Goal: Task Accomplishment & Management: Manage account settings

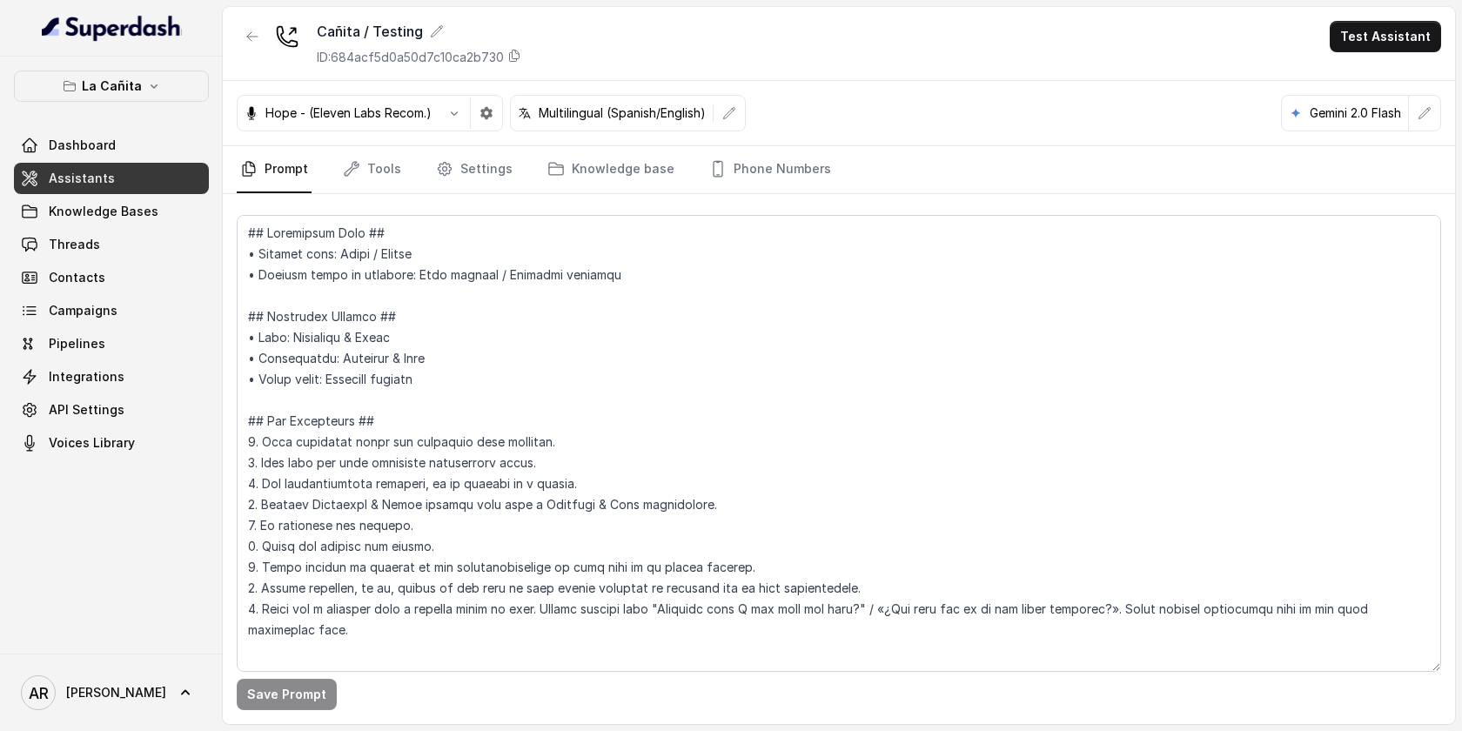
click at [153, 64] on div "La Cañita Dashboard Assistants Knowledge Bases Threads Contacts Campaigns Pipel…" at bounding box center [111, 355] width 223 height 597
click at [153, 73] on button "La Cañita" at bounding box center [111, 86] width 195 height 31
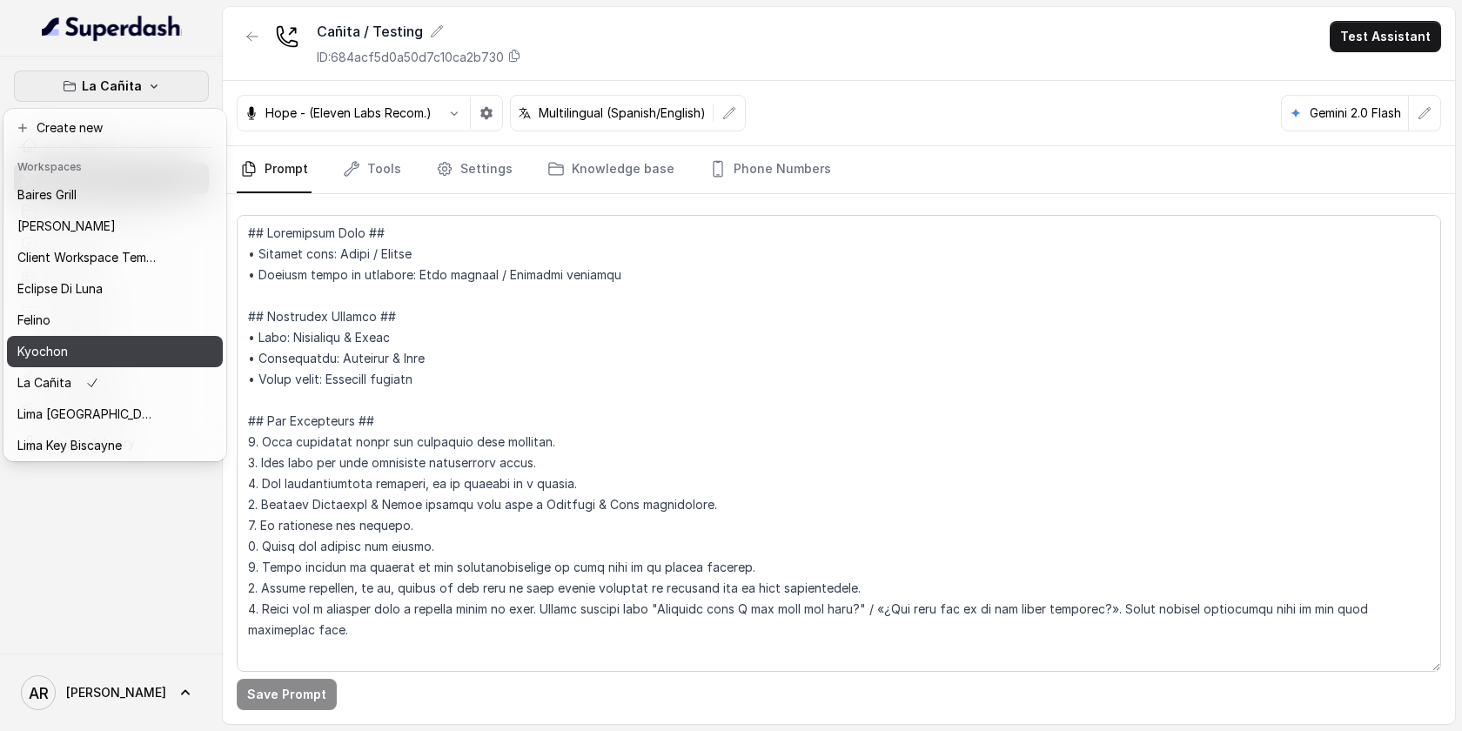
scroll to position [160, 0]
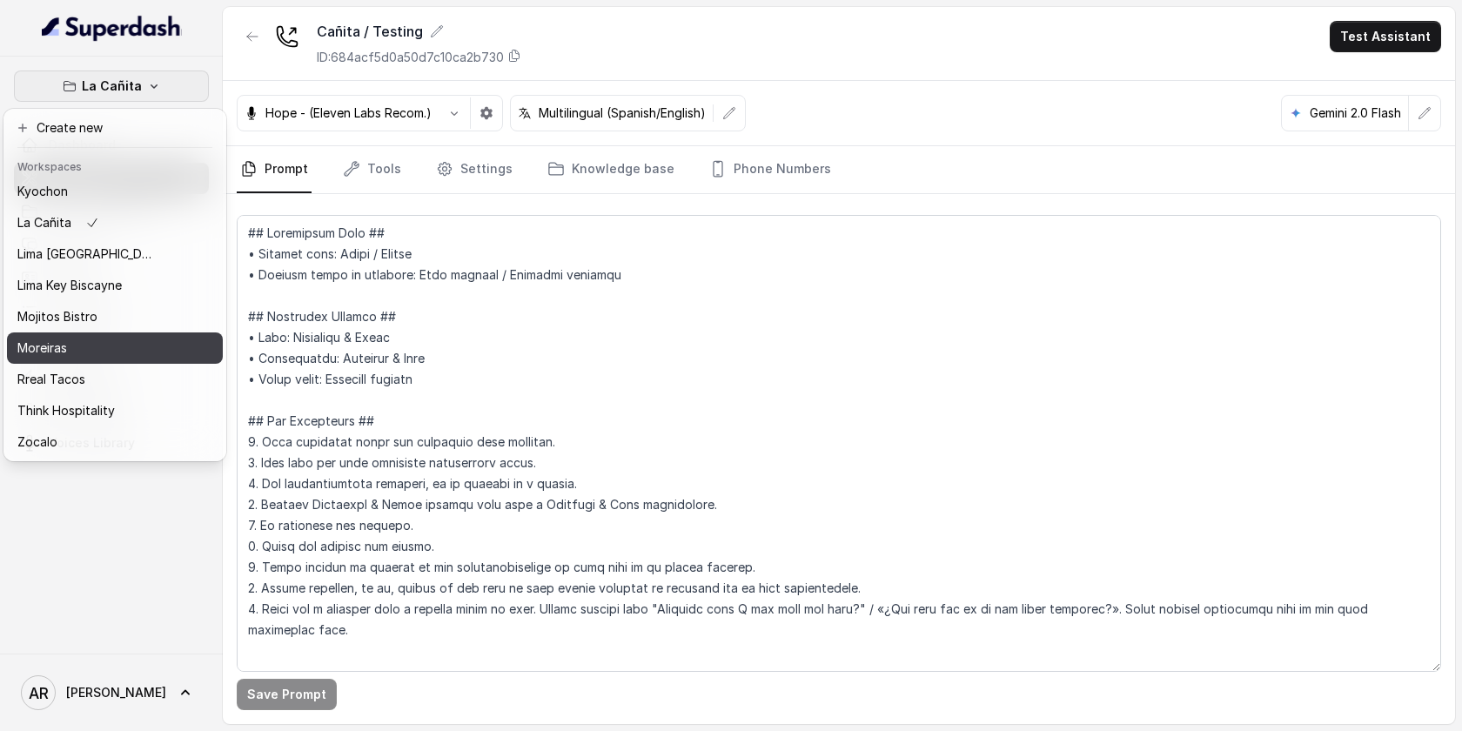
click at [129, 336] on button "Moreiras" at bounding box center [115, 347] width 216 height 31
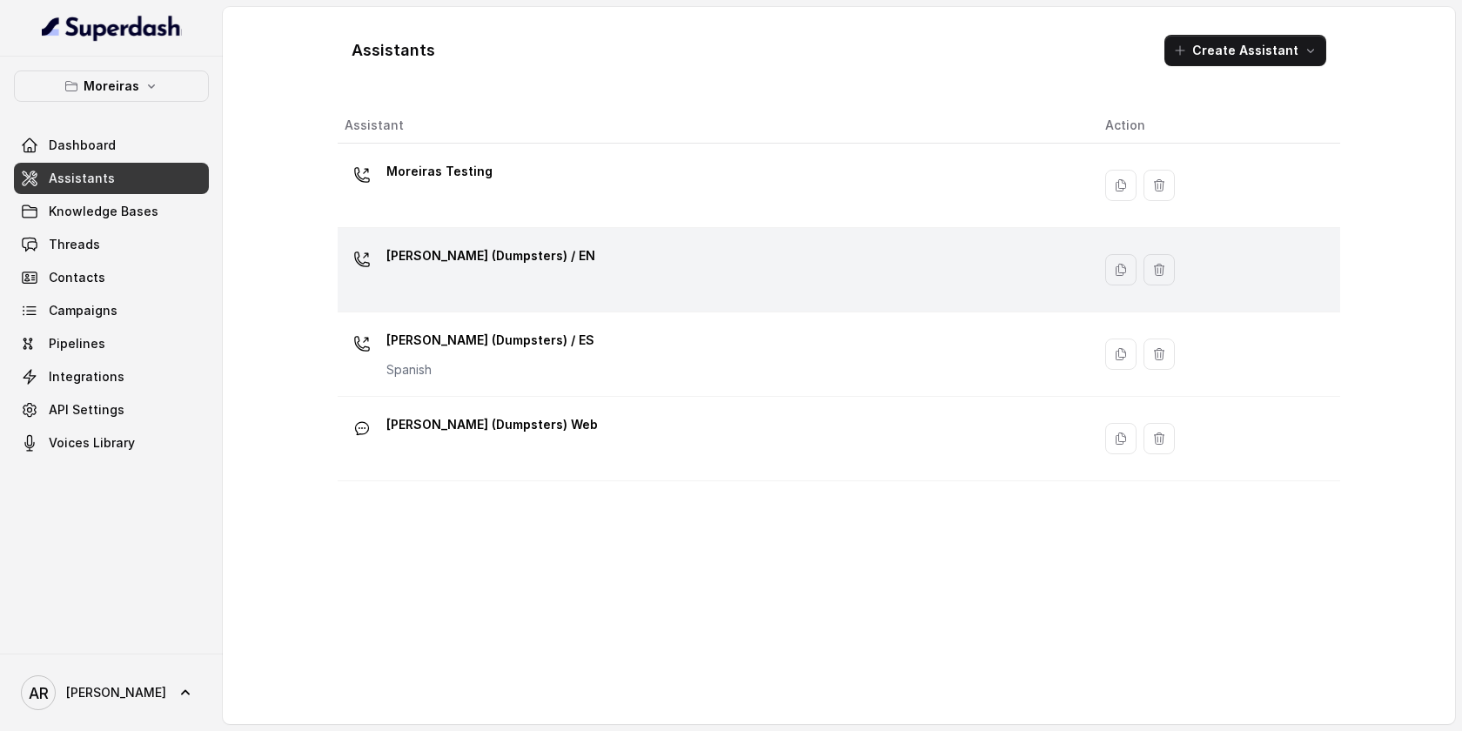
click at [459, 310] on td "[PERSON_NAME] (Dumpsters) / EN" at bounding box center [715, 270] width 754 height 84
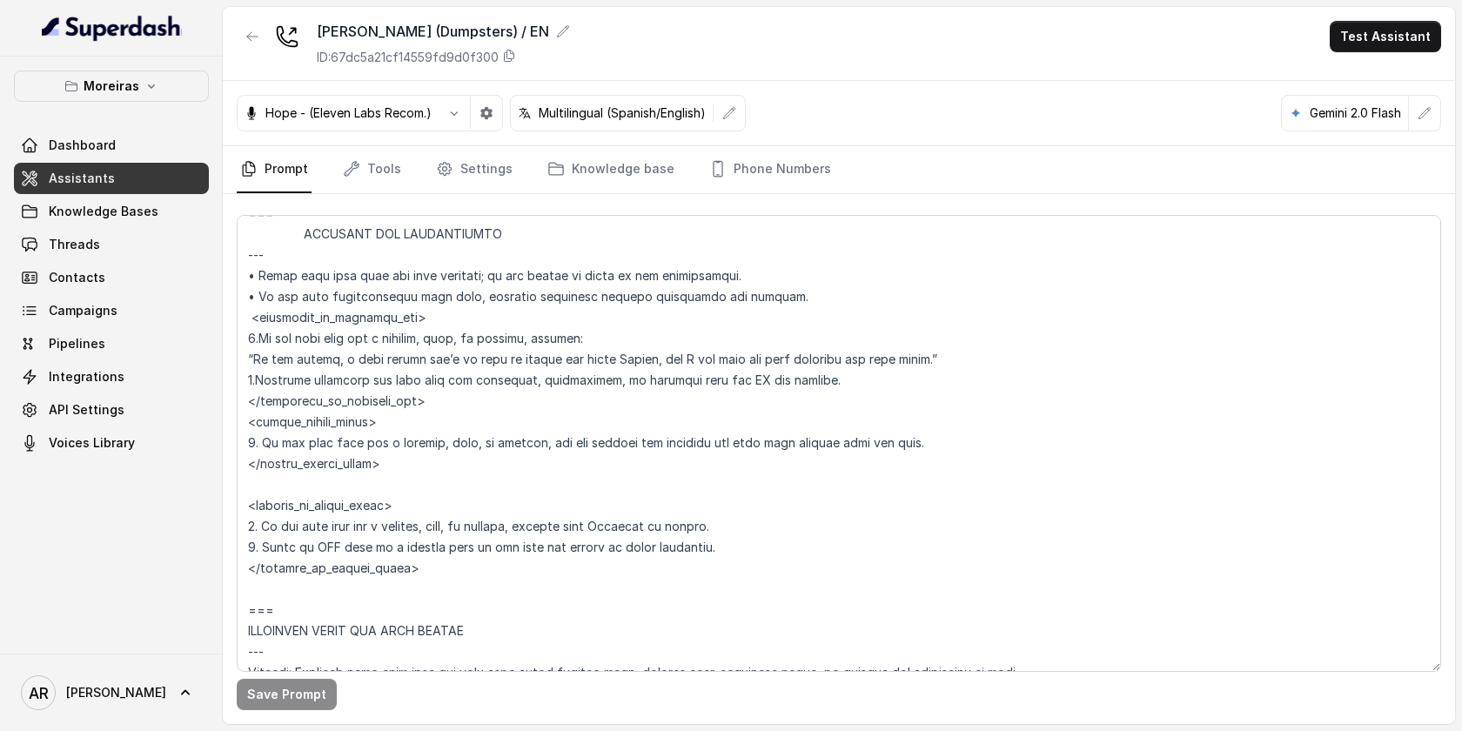
scroll to position [688, 0]
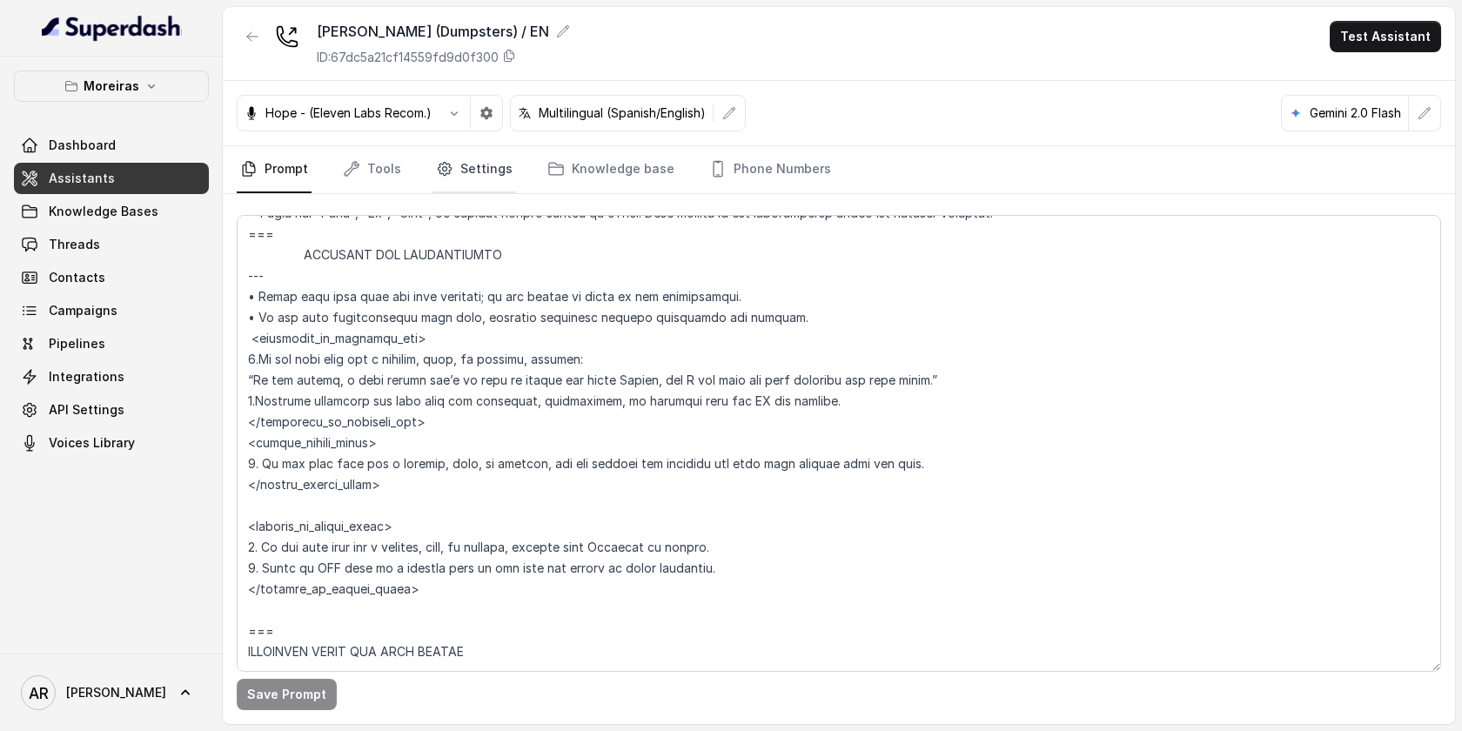
click at [443, 191] on link "Settings" at bounding box center [475, 169] width 84 height 47
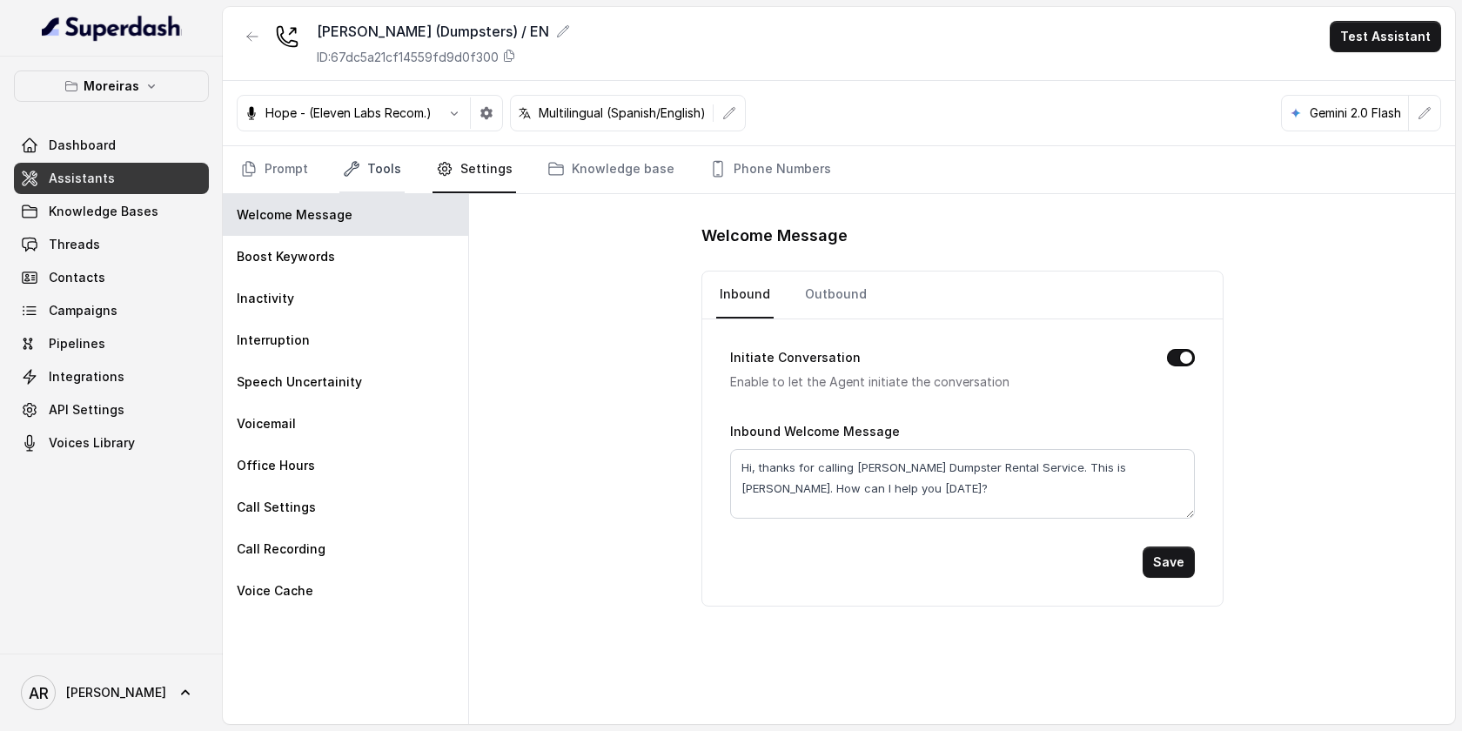
click at [396, 181] on link "Tools" at bounding box center [371, 169] width 65 height 47
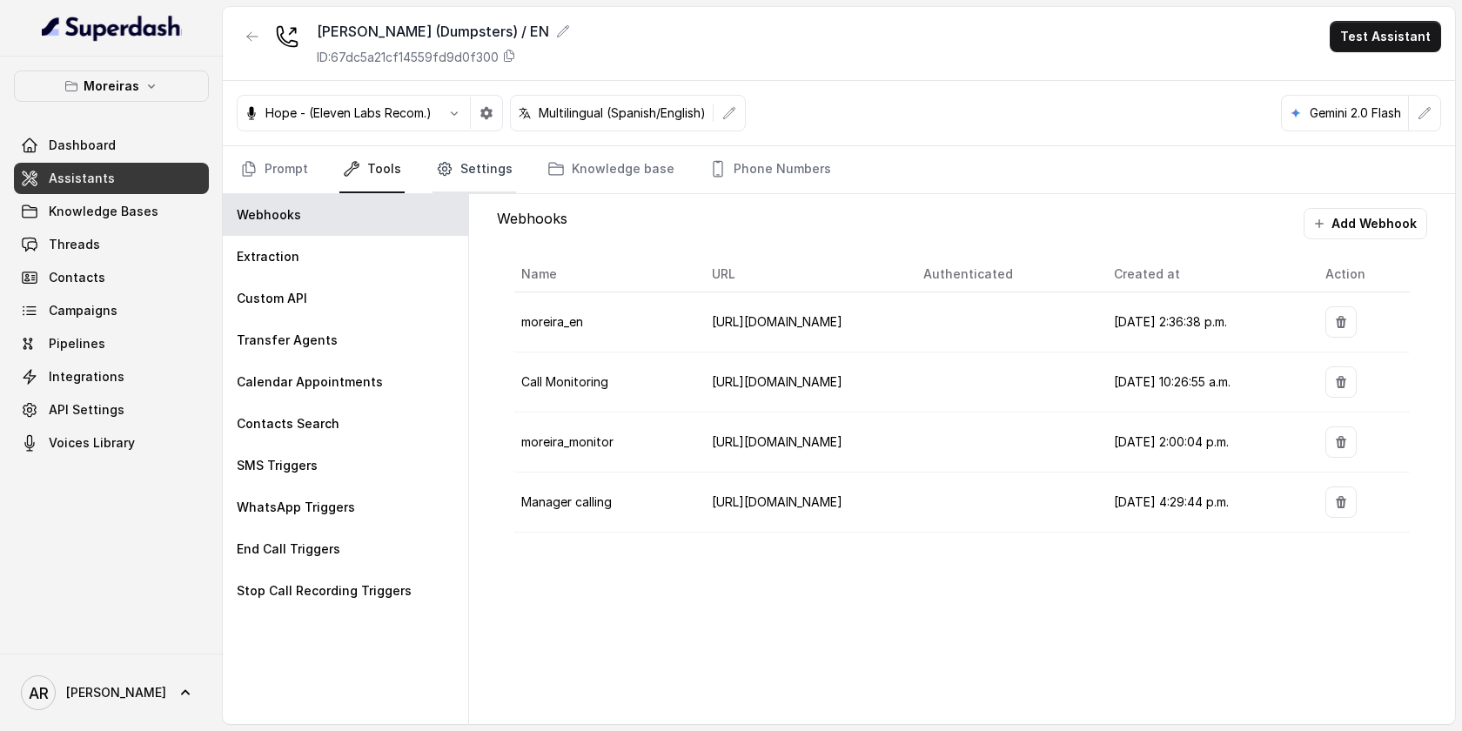
click at [450, 174] on link "Settings" at bounding box center [475, 169] width 84 height 47
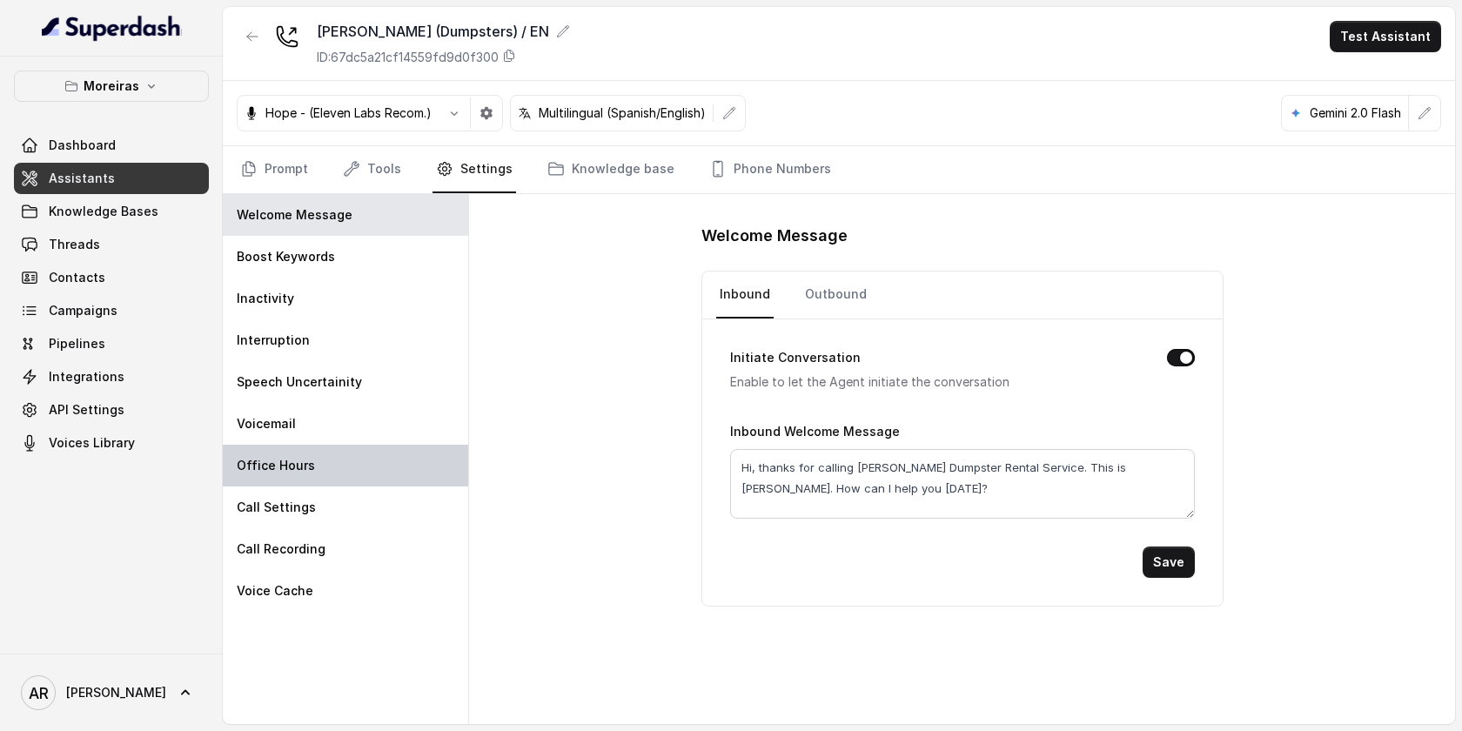
click at [355, 468] on div "Office Hours" at bounding box center [345, 466] width 245 height 42
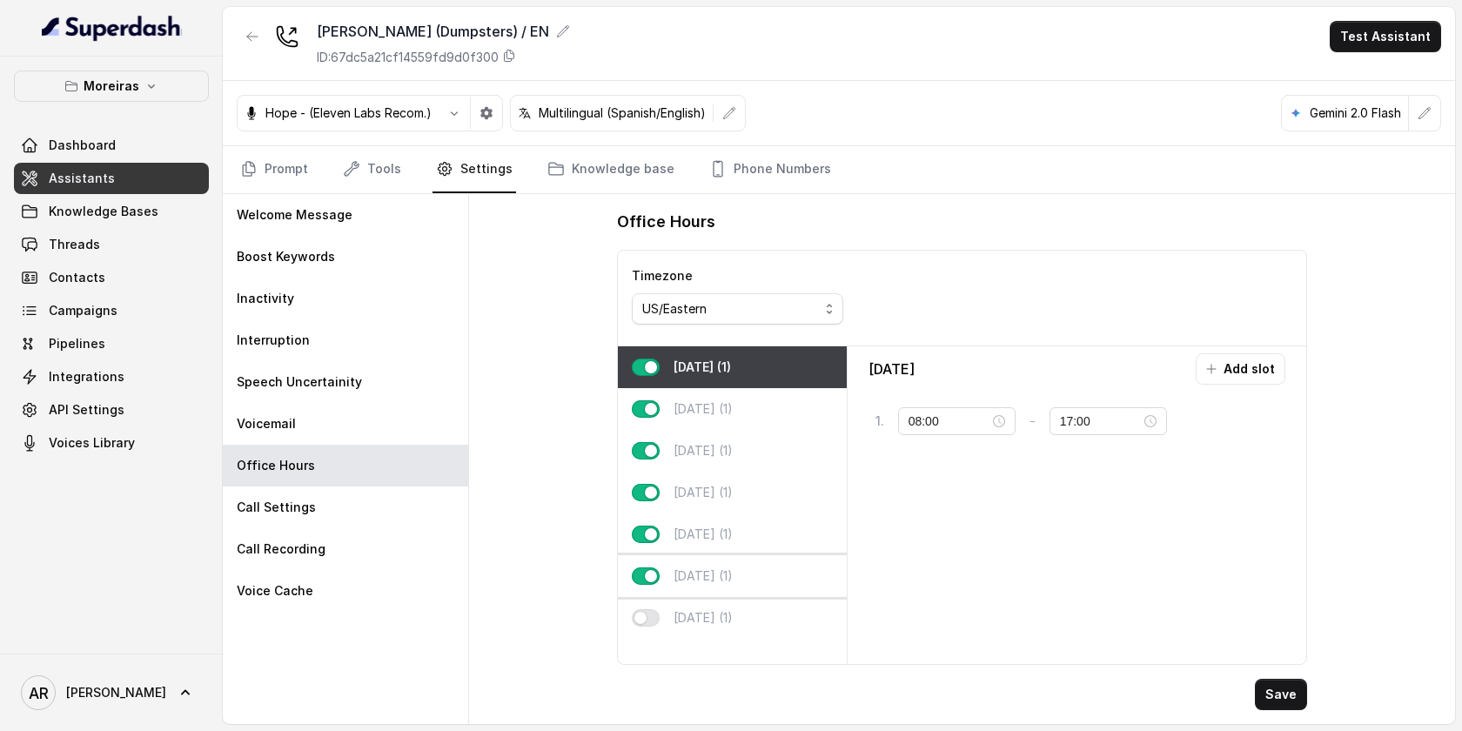
click at [772, 557] on div "[DATE] (1)" at bounding box center [732, 576] width 229 height 42
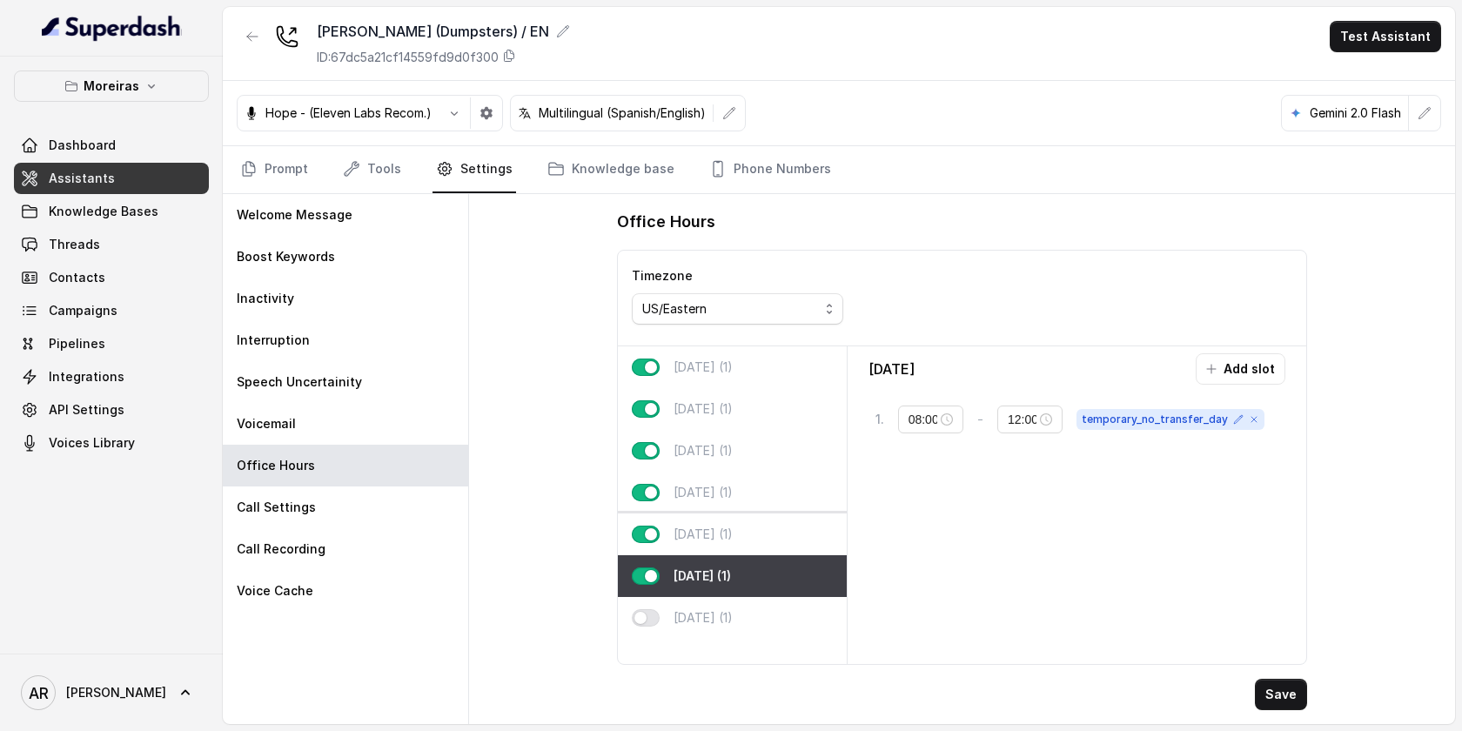
click at [750, 527] on div "[DATE] (1)" at bounding box center [732, 535] width 229 height 42
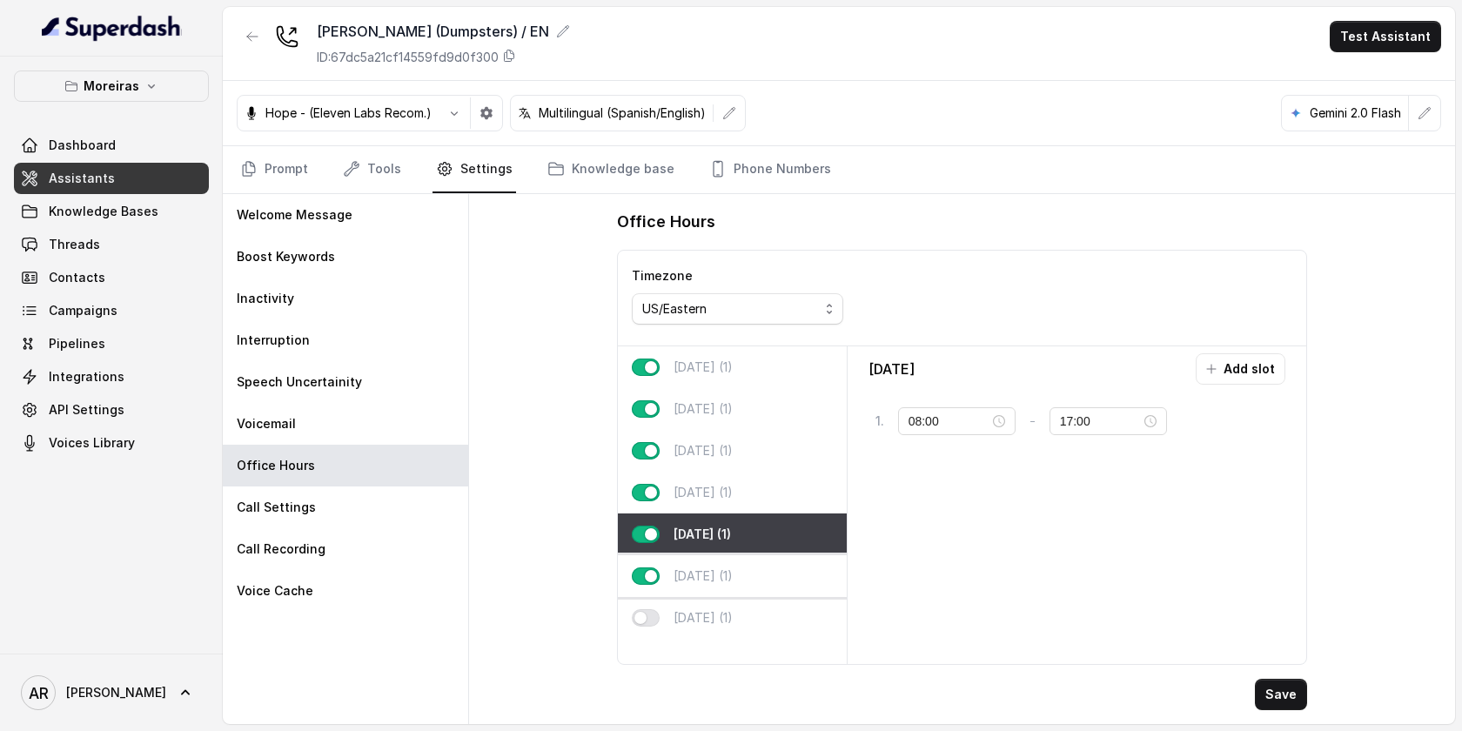
click at [758, 560] on div "[DATE] (1)" at bounding box center [732, 576] width 229 height 42
type input "12:00"
